Goal: Find contact information: Find contact information

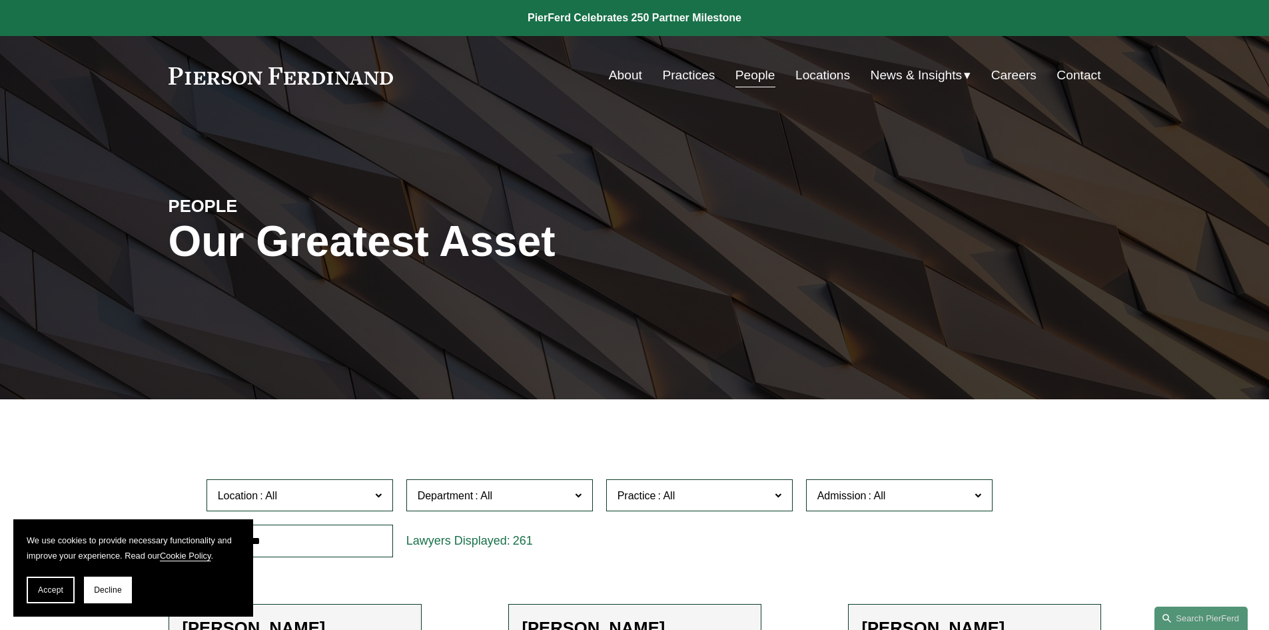
click at [812, 70] on link "Locations" at bounding box center [823, 75] width 55 height 25
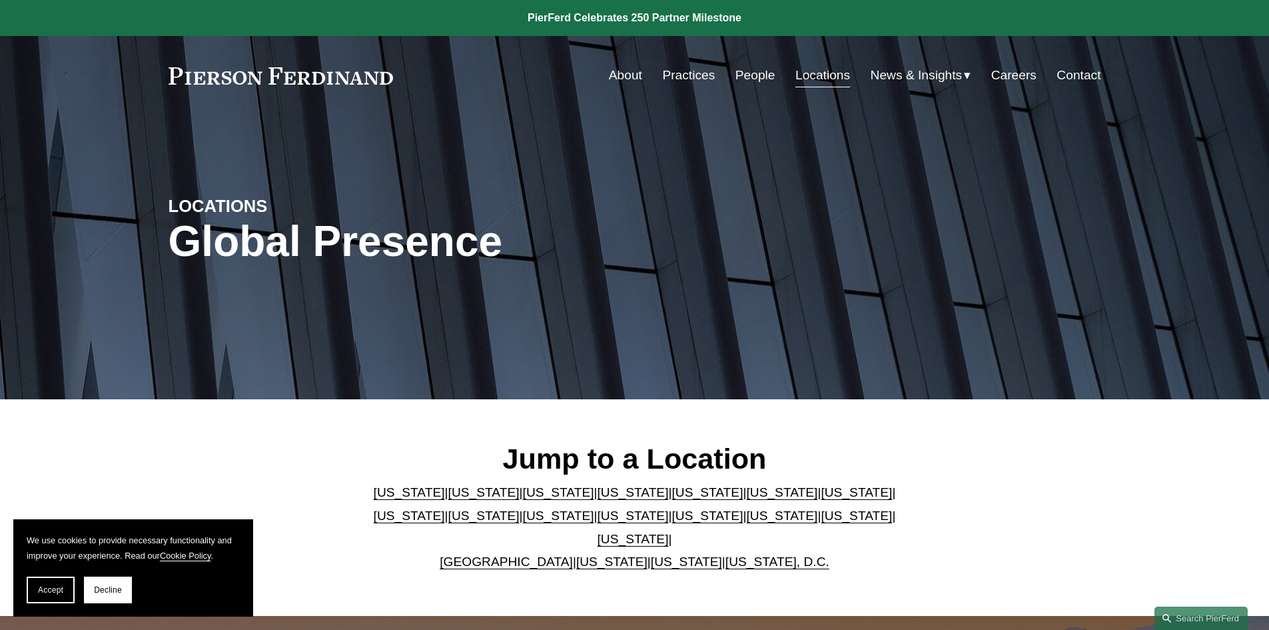
click at [598, 522] on link "[US_STATE]" at bounding box center [633, 515] width 71 height 14
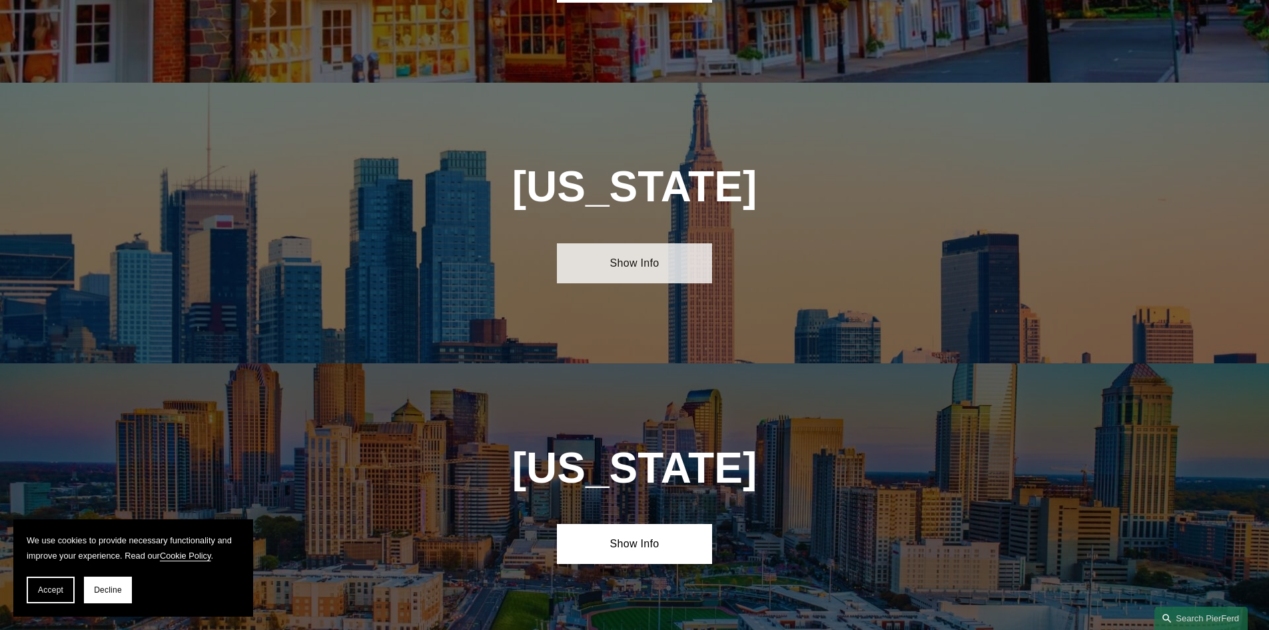
click at [623, 243] on link "Show Info" at bounding box center [634, 263] width 155 height 40
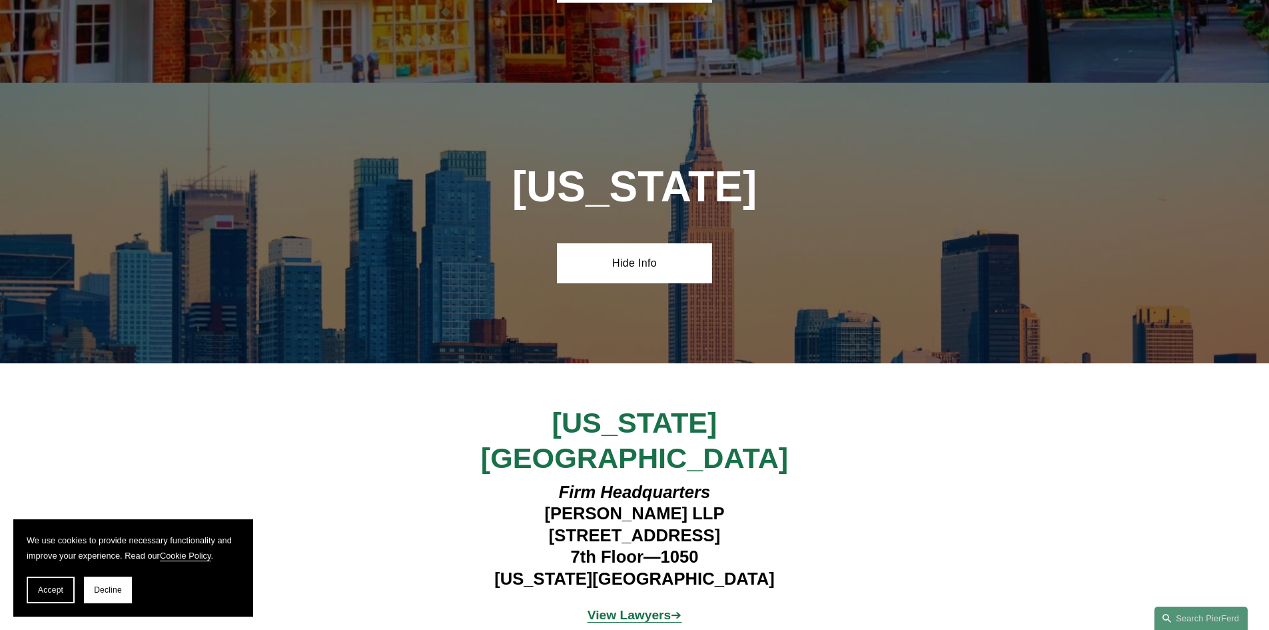
drag, startPoint x: 518, startPoint y: 425, endPoint x: 758, endPoint y: 416, distance: 240.0
click at [760, 481] on h4 "Firm Headquarters Pierson Ferdinand LLP 1270 Avenue of the Americas 7th Floor—1…" at bounding box center [634, 535] width 388 height 108
